Goal: Browse casually: Explore the website without a specific task or goal

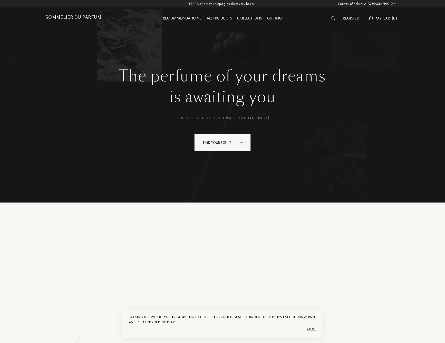
select select "US"
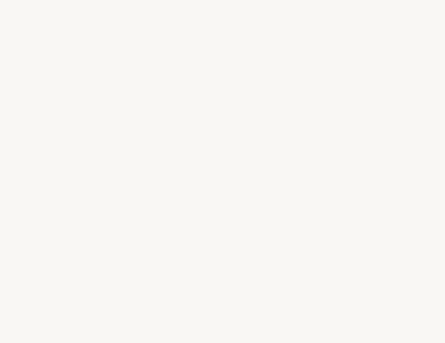
select select "US"
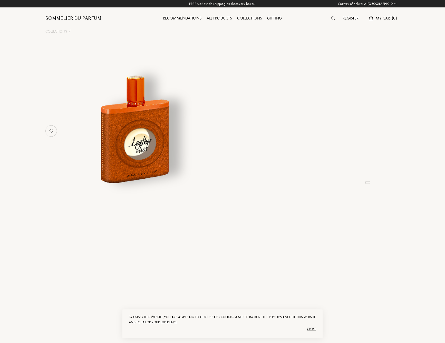
select select "US"
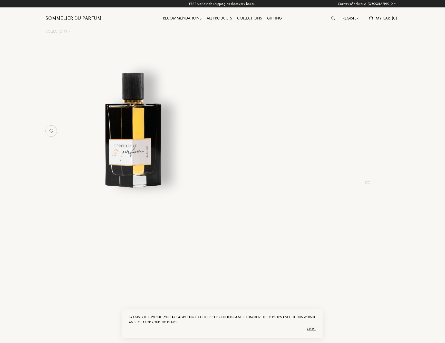
select select "US"
